Goal: Download file/media

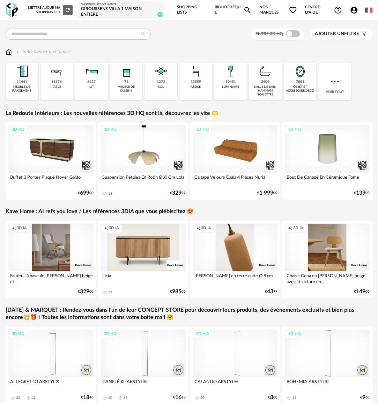
click at [231, 5] on link "Bibliothèque Magnify icon" at bounding box center [232, 10] width 37 height 20
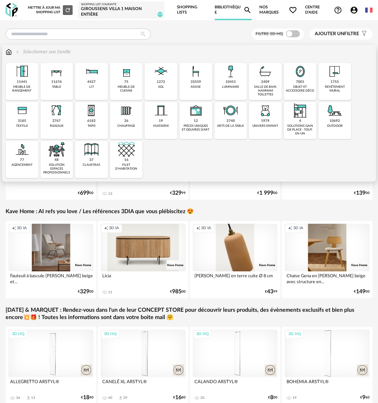
click at [61, 90] on div "11676 table" at bounding box center [56, 81] width 33 height 37
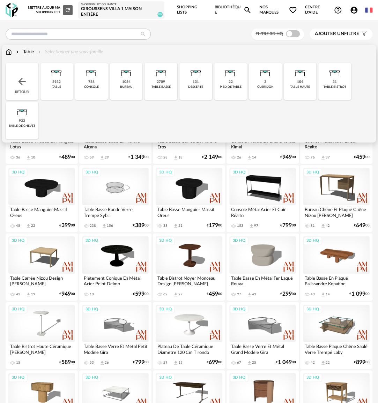
click at [170, 91] on div "2709 table basse" at bounding box center [160, 81] width 33 height 37
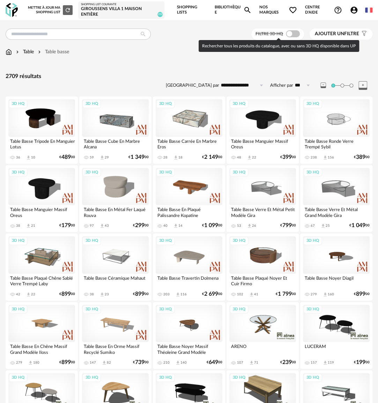
click at [291, 32] on span at bounding box center [293, 33] width 14 height 7
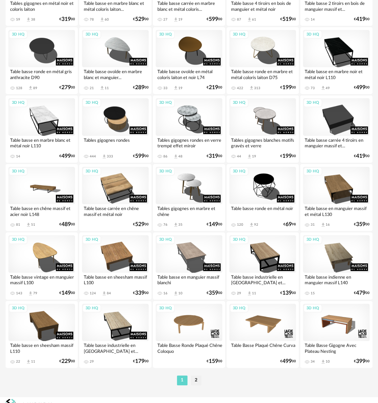
scroll to position [1106, 0]
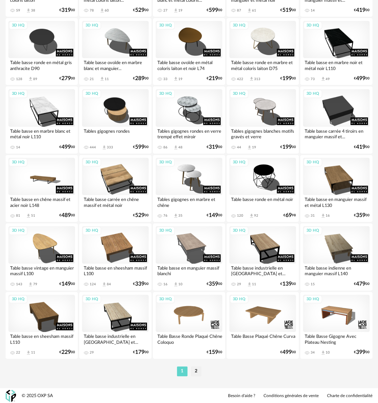
click at [199, 368] on li "2" at bounding box center [196, 372] width 10 height 10
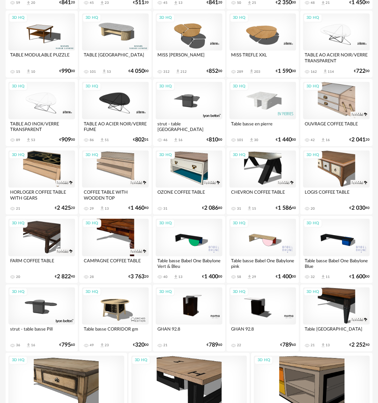
scroll to position [586, 0]
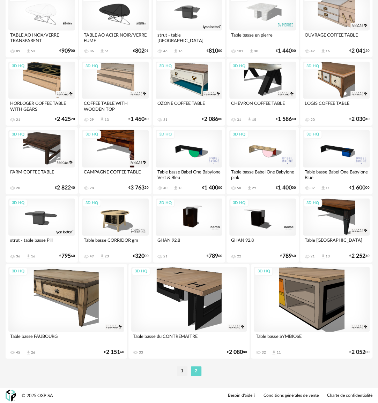
click at [177, 370] on li "1" at bounding box center [182, 372] width 10 height 10
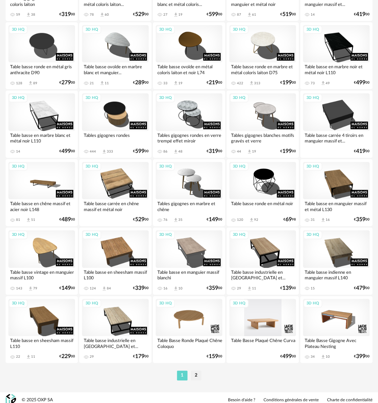
scroll to position [1106, 0]
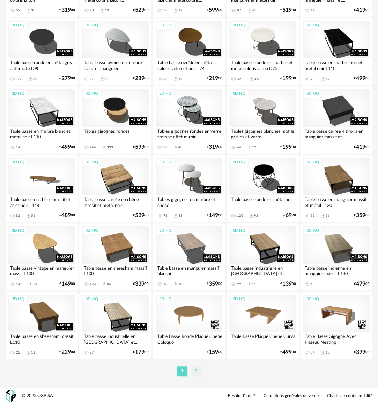
click at [195, 373] on li "2" at bounding box center [196, 372] width 10 height 10
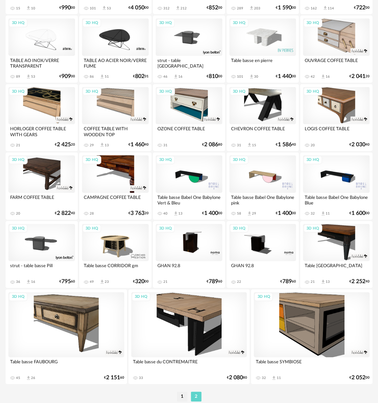
scroll to position [586, 0]
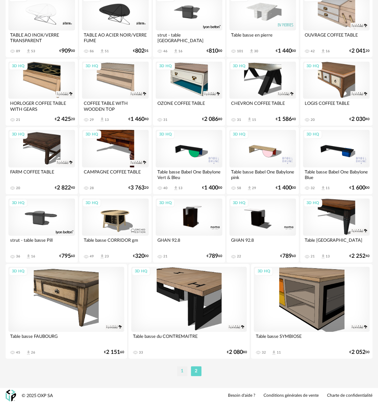
click at [177, 372] on li "1" at bounding box center [182, 372] width 10 height 10
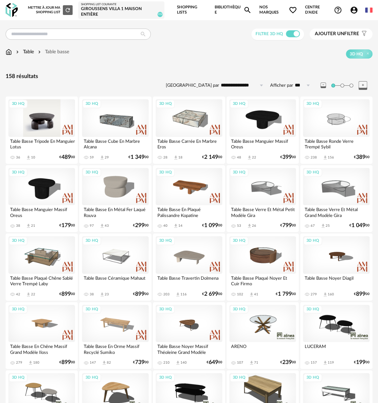
click at [48, 126] on div "3D HQ" at bounding box center [41, 117] width 67 height 37
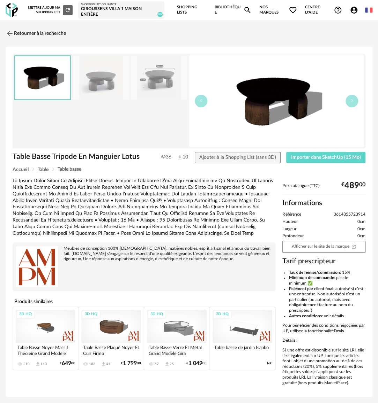
click at [113, 88] on img at bounding box center [101, 78] width 56 height 44
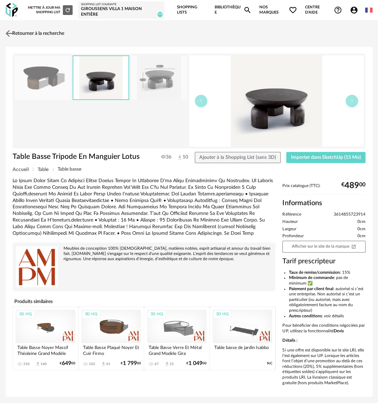
click at [22, 35] on link "Retourner à la recherche" at bounding box center [34, 33] width 60 height 15
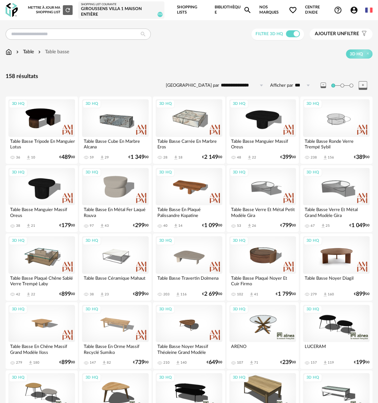
click at [332, 251] on div "3D HQ" at bounding box center [336, 254] width 67 height 37
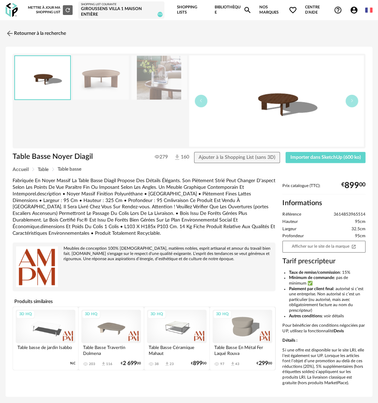
click at [109, 75] on img at bounding box center [101, 78] width 56 height 44
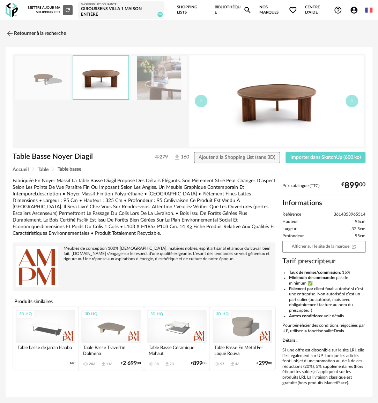
click at [161, 91] on img at bounding box center [159, 78] width 56 height 44
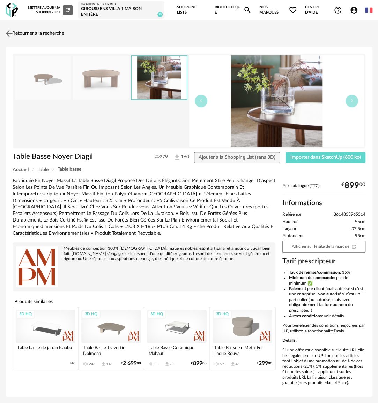
click at [21, 32] on link "Retourner à la recherche" at bounding box center [34, 33] width 60 height 15
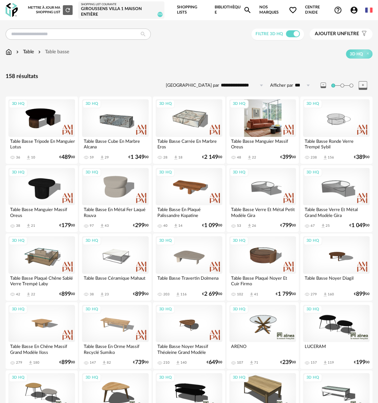
click at [259, 119] on div "3D HQ" at bounding box center [262, 117] width 67 height 37
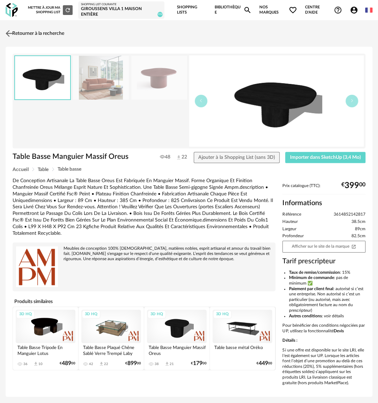
click at [19, 35] on link "Retourner à la recherche" at bounding box center [34, 33] width 60 height 15
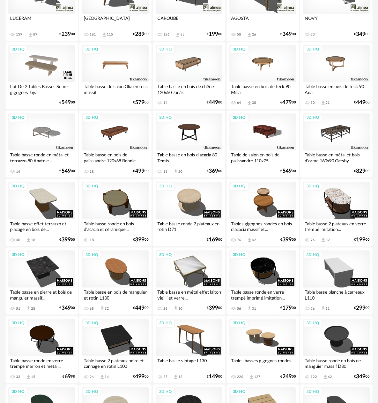
scroll to position [339, 0]
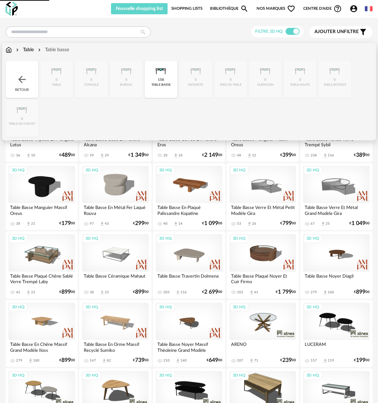
click at [28, 50] on div "Table" at bounding box center [24, 49] width 19 height 7
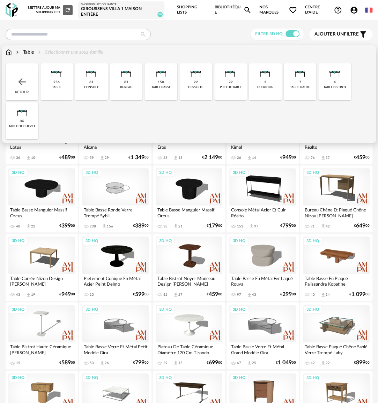
click at [25, 76] on img at bounding box center [21, 81] width 11 height 11
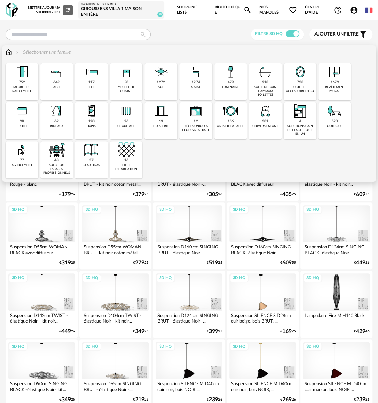
click at [57, 83] on div "649" at bounding box center [56, 82] width 6 height 5
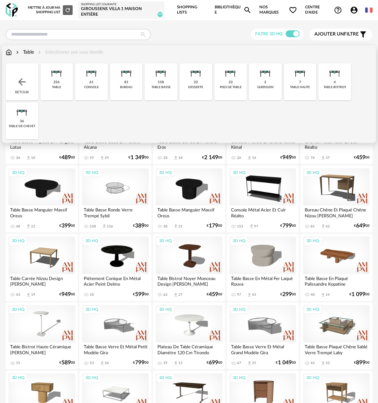
click at [60, 90] on div "256 table" at bounding box center [56, 81] width 33 height 37
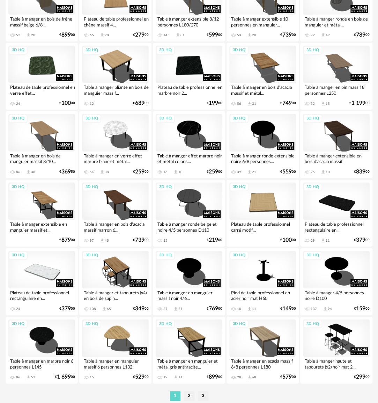
scroll to position [1107, 0]
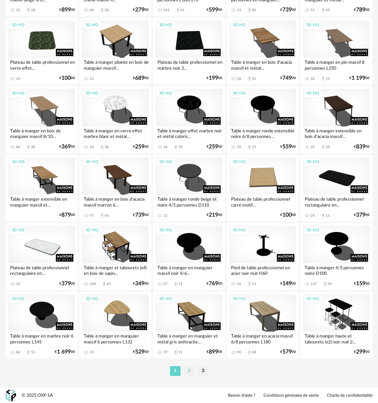
click at [188, 368] on li "2" at bounding box center [189, 371] width 10 height 10
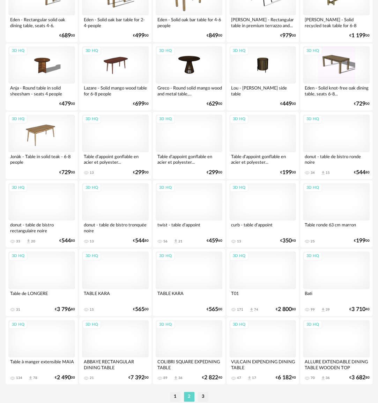
scroll to position [1107, 0]
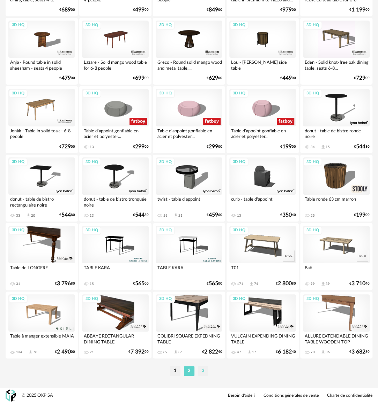
click at [203, 373] on li "3" at bounding box center [203, 371] width 10 height 10
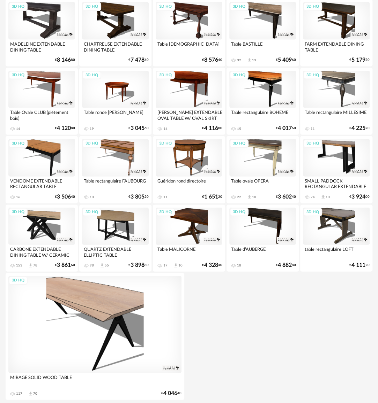
scroll to position [618, 0]
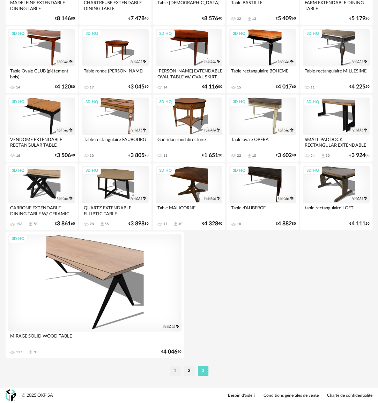
click at [175, 372] on li "1" at bounding box center [175, 371] width 10 height 10
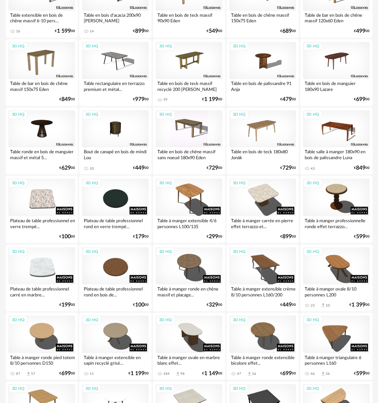
scroll to position [418, 0]
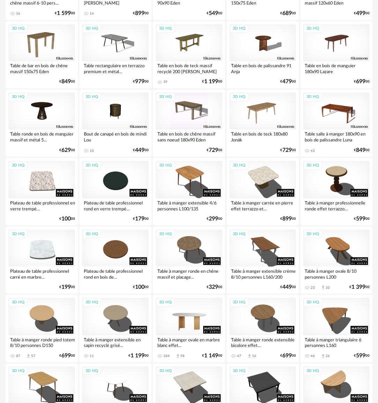
click at [186, 308] on div "3D HQ" at bounding box center [188, 316] width 67 height 37
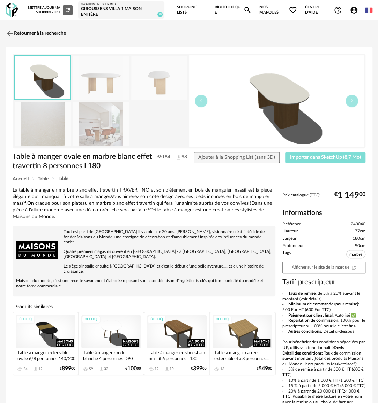
click at [329, 158] on span "Importer dans SketchUp (8,7 Mo)" at bounding box center [325, 157] width 71 height 5
